Goal: Check status

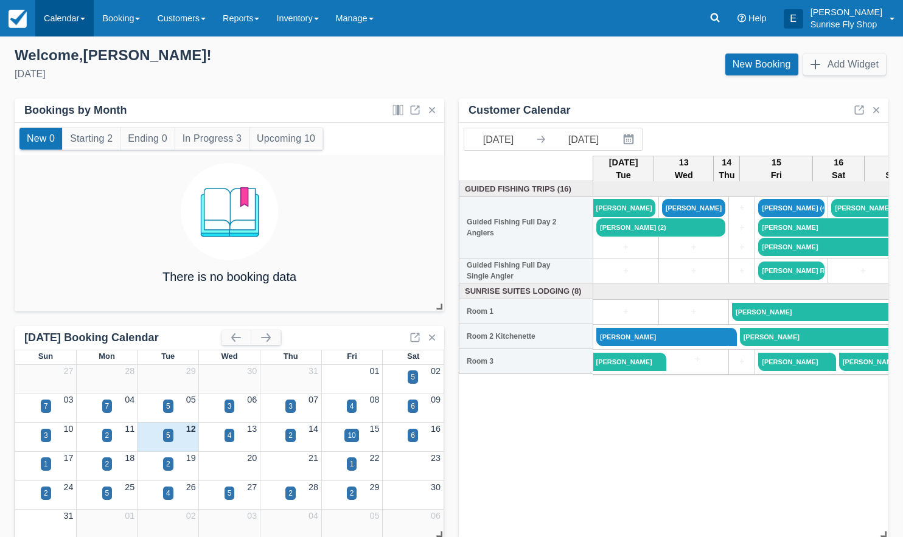
click at [48, 19] on link "Calendar" at bounding box center [64, 18] width 58 height 36
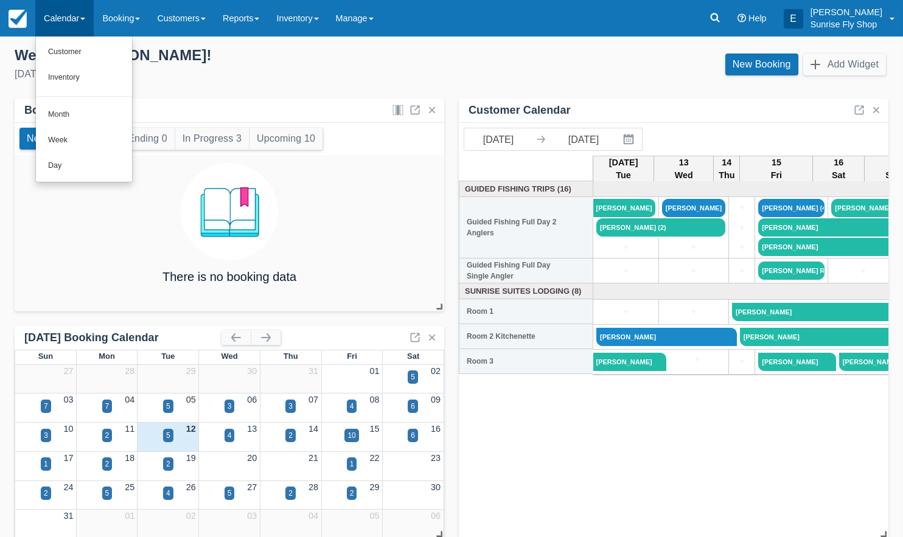
click at [57, 108] on link "Month" at bounding box center [84, 115] width 96 height 26
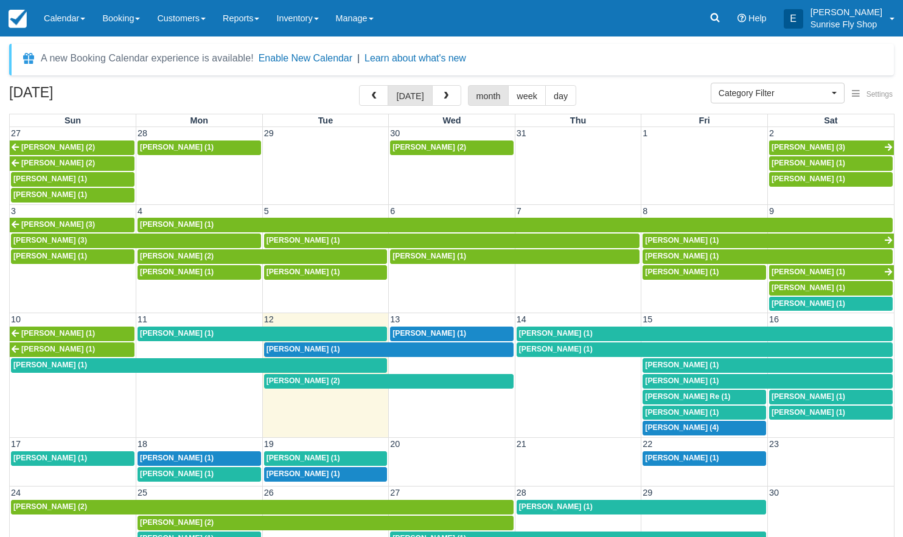
select select
click at [58, 21] on link "Calendar" at bounding box center [64, 18] width 58 height 36
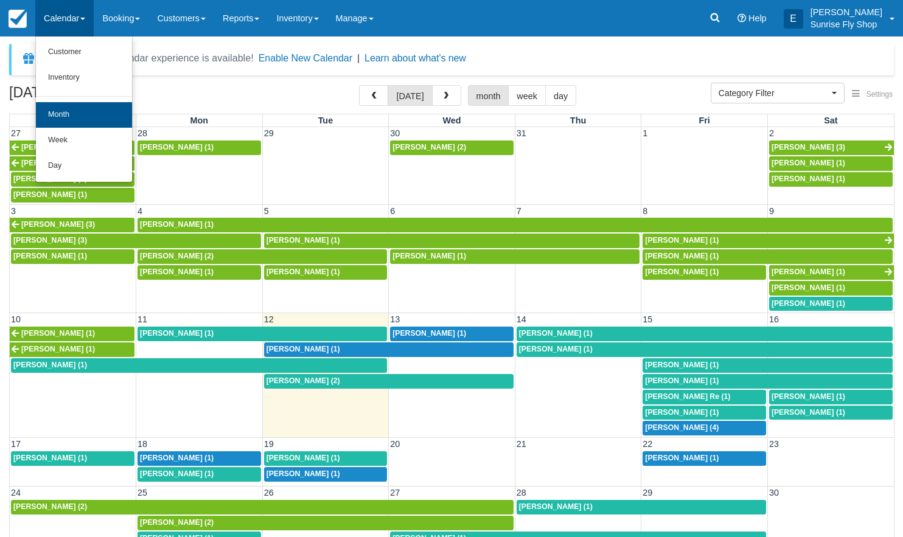
click at [58, 112] on link "Month" at bounding box center [84, 115] width 96 height 26
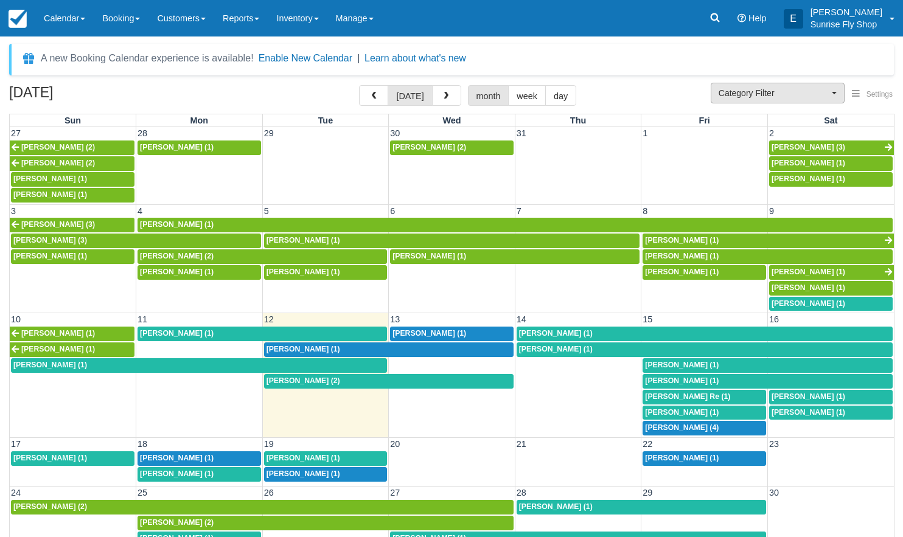
click at [785, 88] on span "Category Filter" at bounding box center [773, 93] width 110 height 12
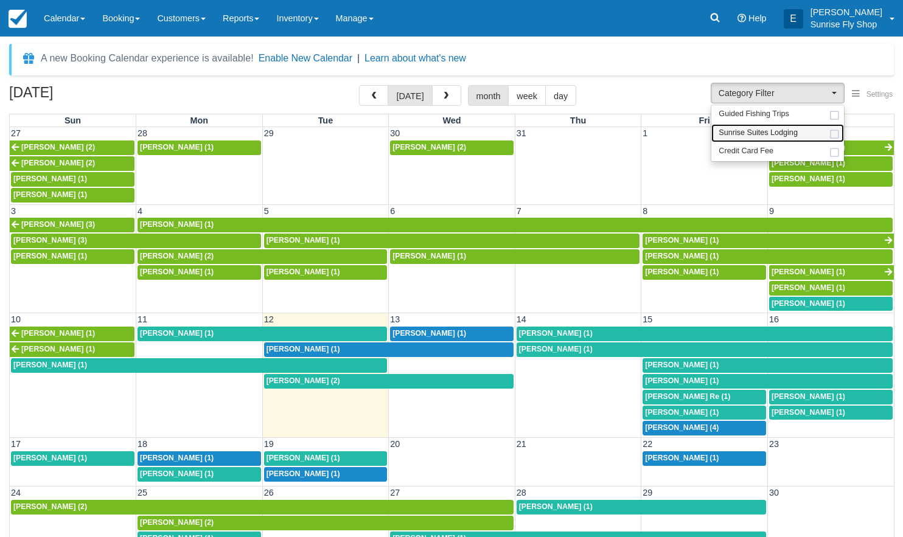
click at [778, 130] on span "Sunrise Suites Lodging" at bounding box center [757, 133] width 79 height 11
select select "1"
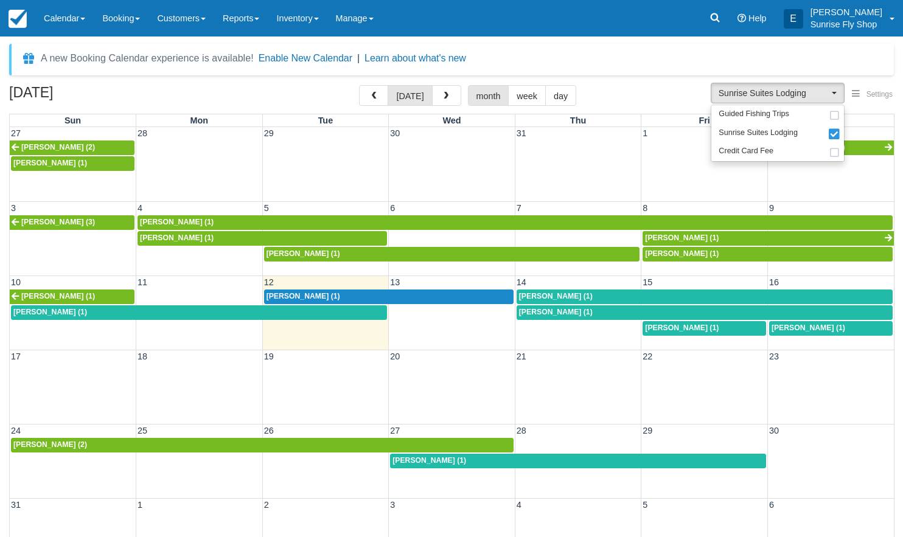
click at [378, 294] on div "Kathy Aguilar (1)" at bounding box center [388, 297] width 245 height 10
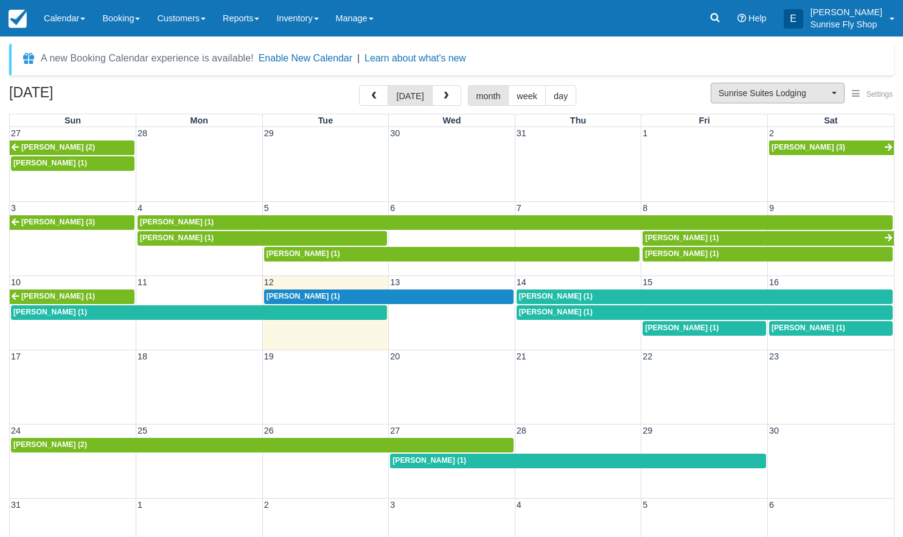
click at [775, 90] on span "Sunrise Suites Lodging" at bounding box center [773, 93] width 110 height 12
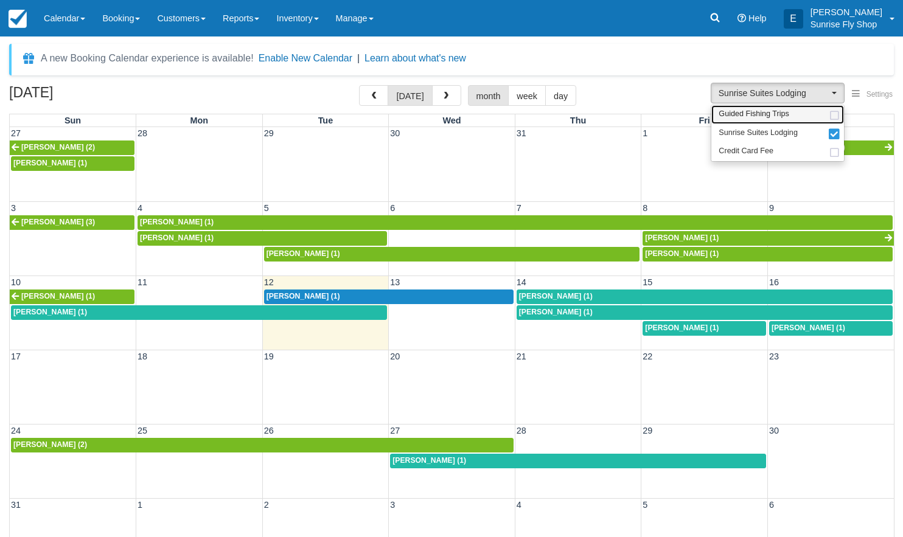
click at [763, 114] on span "Guided Fishing Trips" at bounding box center [753, 114] width 71 height 11
select select "2"
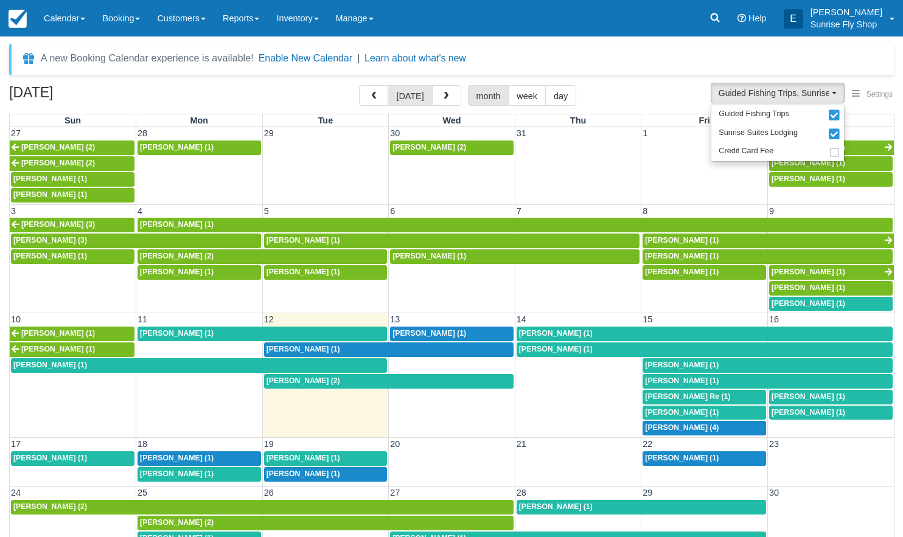
click at [158, 329] on span "George Nichols (1)" at bounding box center [177, 333] width 74 height 9
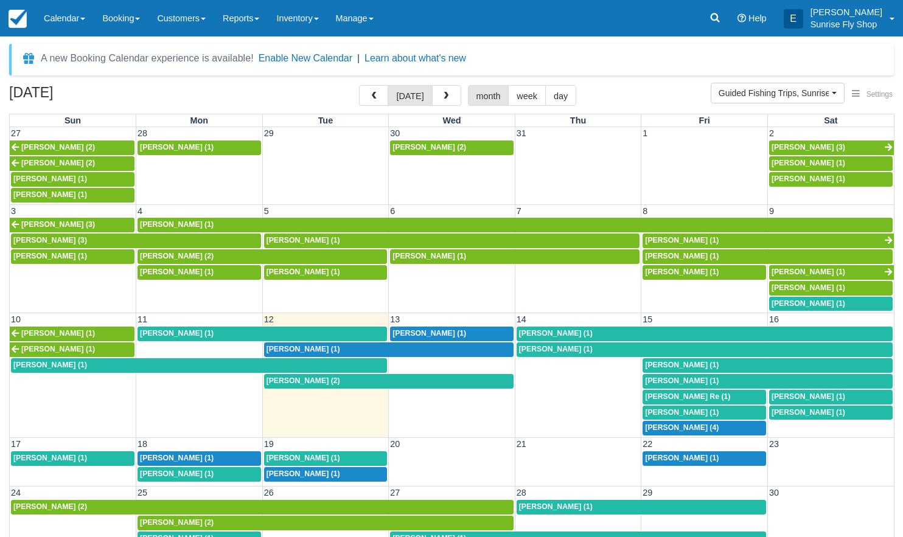
click at [285, 377] on span "Troy Chittum (2)" at bounding box center [303, 381] width 74 height 9
